Goal: Browse casually: Explore the website without a specific task or goal

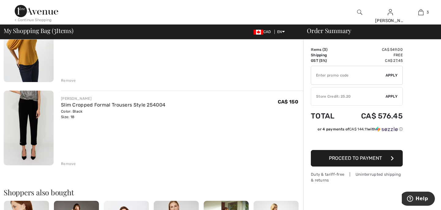
scroll to position [183, 0]
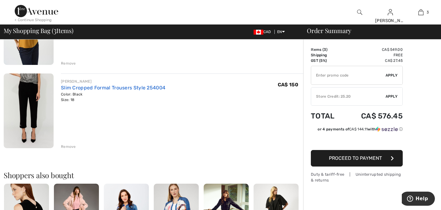
click at [125, 89] on link "Slim Cropped Formal Trousers Style 254004" at bounding box center [113, 88] width 104 height 6
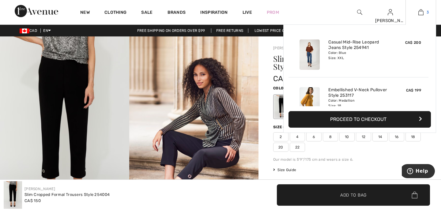
click at [421, 12] on img at bounding box center [420, 12] width 5 height 7
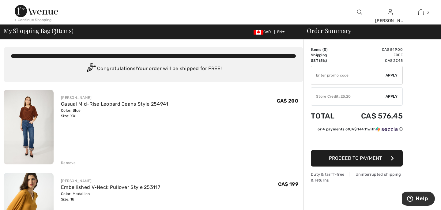
click at [48, 19] on div "< Continue Shopping" at bounding box center [33, 20] width 37 height 6
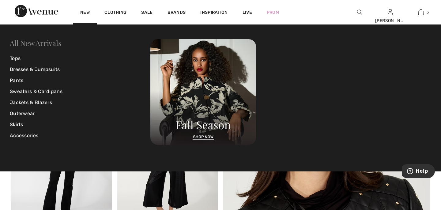
click at [52, 44] on link "All New Arrivals" at bounding box center [35, 43] width 51 height 10
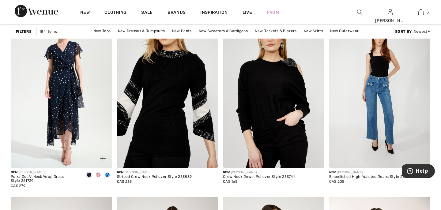
scroll to position [1051, 0]
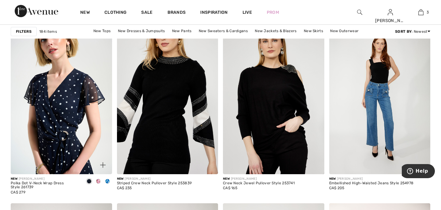
click at [71, 133] on img at bounding box center [61, 98] width 101 height 152
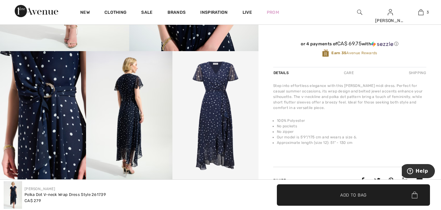
scroll to position [182, 0]
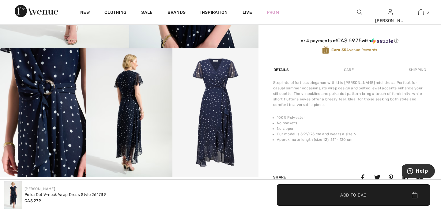
click at [225, 95] on img at bounding box center [215, 112] width 86 height 129
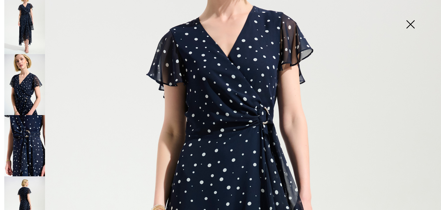
scroll to position [84, 0]
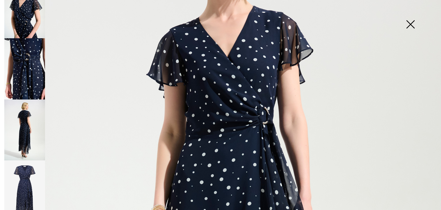
click at [28, 177] on img at bounding box center [24, 191] width 41 height 61
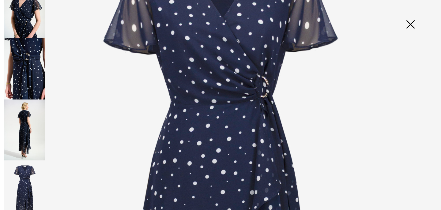
click at [34, 130] on img at bounding box center [24, 130] width 41 height 61
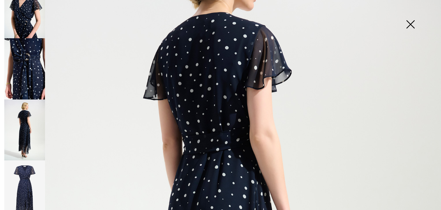
click at [410, 24] on img at bounding box center [410, 25] width 31 height 32
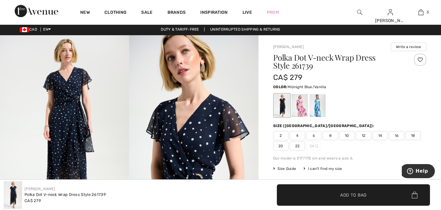
scroll to position [2, 0]
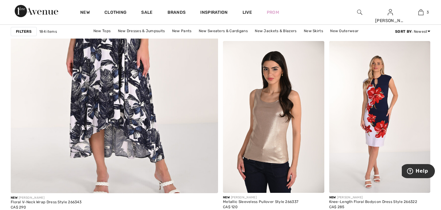
scroll to position [1655, 0]
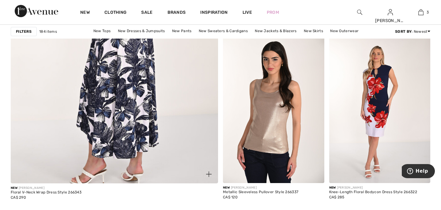
click at [93, 59] on img at bounding box center [114, 36] width 249 height 373
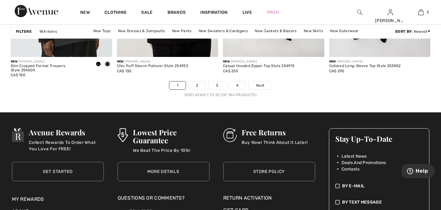
scroll to position [2755, 0]
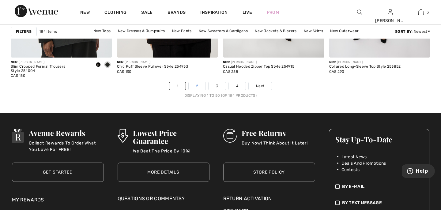
click at [199, 85] on link "2" at bounding box center [197, 86] width 17 height 8
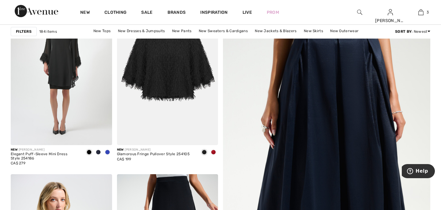
scroll to position [109, 0]
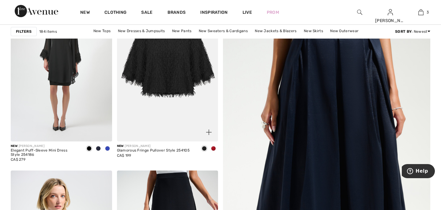
click at [214, 147] on span at bounding box center [213, 148] width 5 height 5
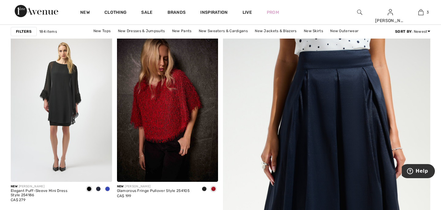
scroll to position [70, 0]
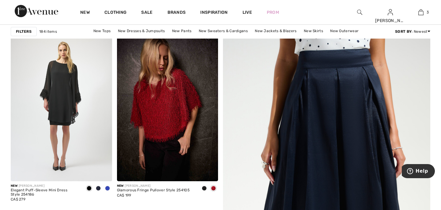
click at [169, 103] on img at bounding box center [167, 105] width 101 height 152
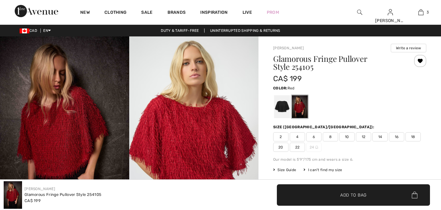
checkbox input "true"
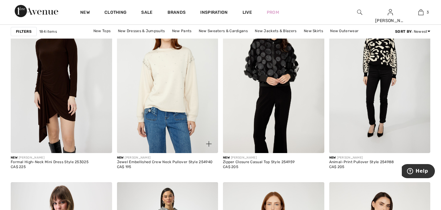
scroll to position [1073, 0]
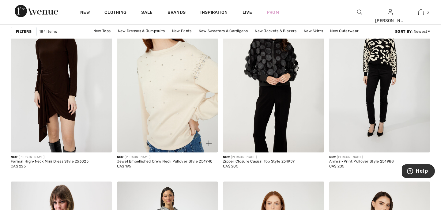
click at [158, 124] on img at bounding box center [167, 77] width 101 height 152
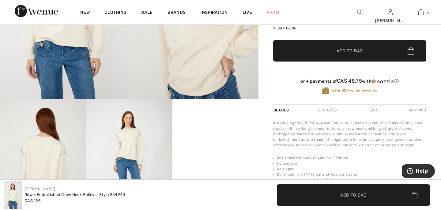
scroll to position [131, 0]
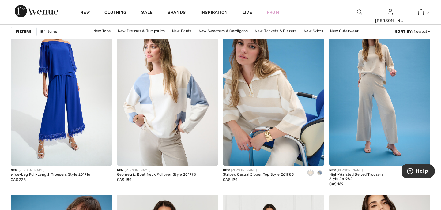
scroll to position [2467, 0]
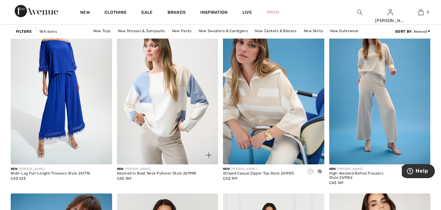
click at [165, 112] on img at bounding box center [167, 89] width 101 height 152
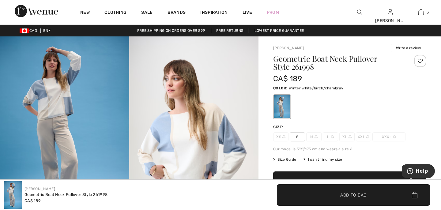
click at [347, 138] on span "XL" at bounding box center [346, 136] width 15 height 9
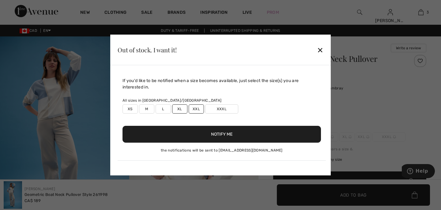
click at [201, 130] on button "Notify Me" at bounding box center [222, 134] width 198 height 17
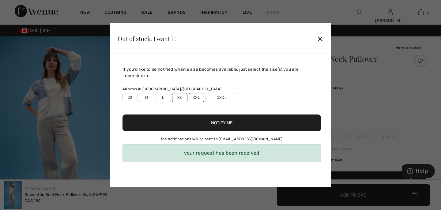
click at [321, 40] on div "✕" at bounding box center [320, 38] width 6 height 13
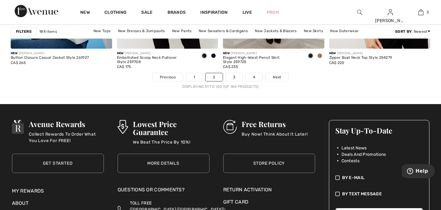
scroll to position [2783, 0]
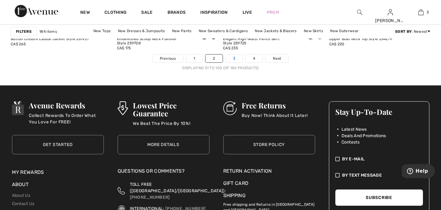
click at [232, 60] on link "3" at bounding box center [234, 59] width 17 height 8
